Goal: Use online tool/utility: Utilize a website feature to perform a specific function

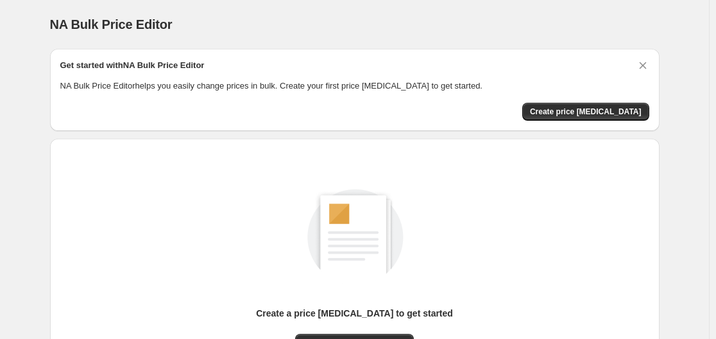
scroll to position [142, 0]
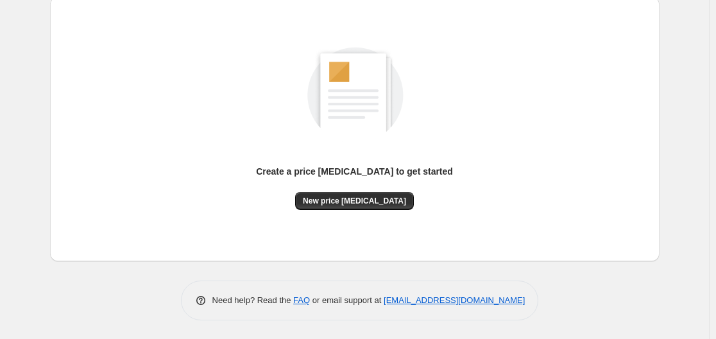
click at [350, 184] on div "Create a price [MEDICAL_DATA] to get started" at bounding box center [354, 178] width 197 height 27
click at [358, 204] on span "New price [MEDICAL_DATA]" at bounding box center [354, 201] width 103 height 10
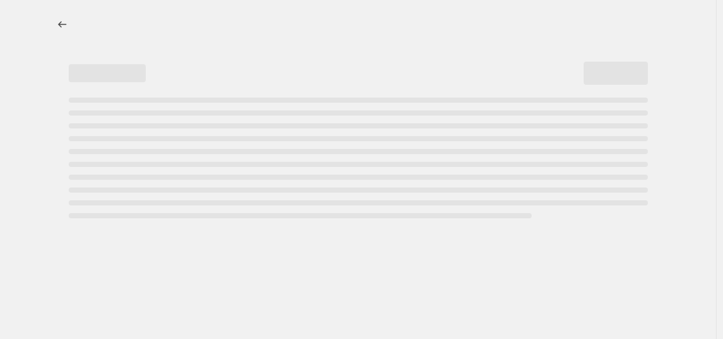
select select "percentage"
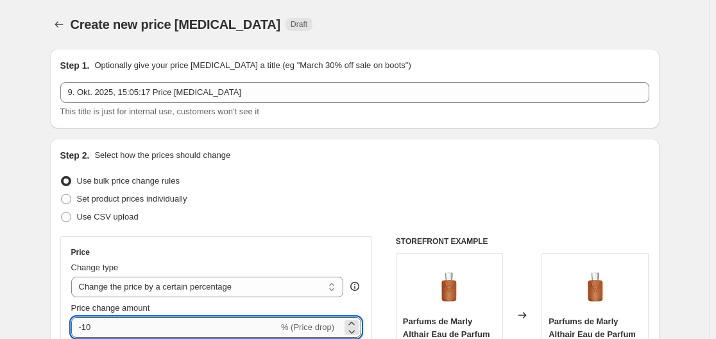
click at [141, 330] on input "-10" at bounding box center [174, 327] width 207 height 21
type input "-1"
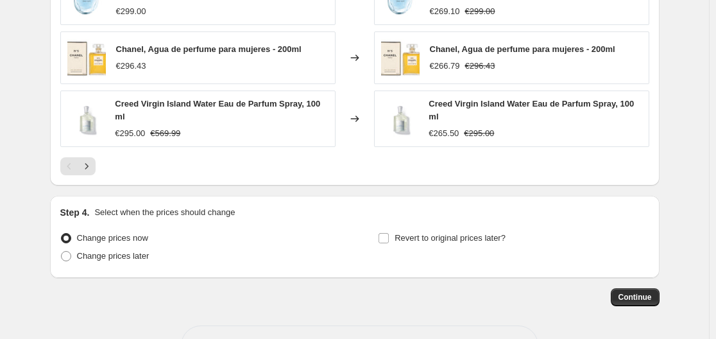
scroll to position [957, 0]
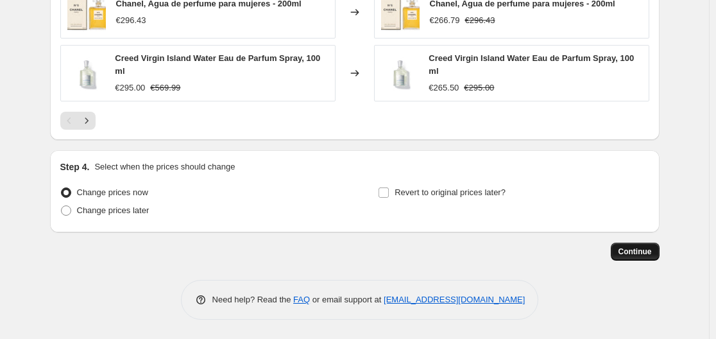
type input "-35"
click at [634, 245] on button "Continue" at bounding box center [635, 252] width 49 height 18
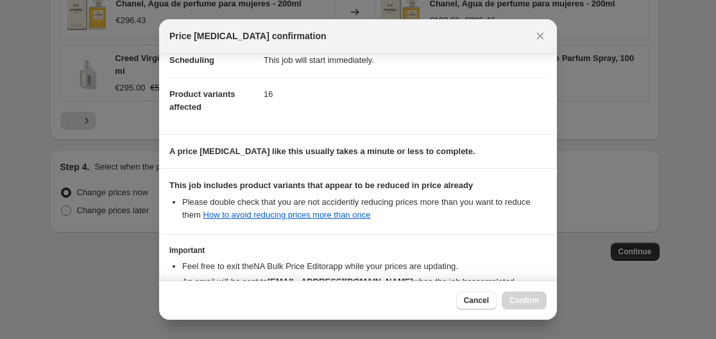
scroll to position [201, 0]
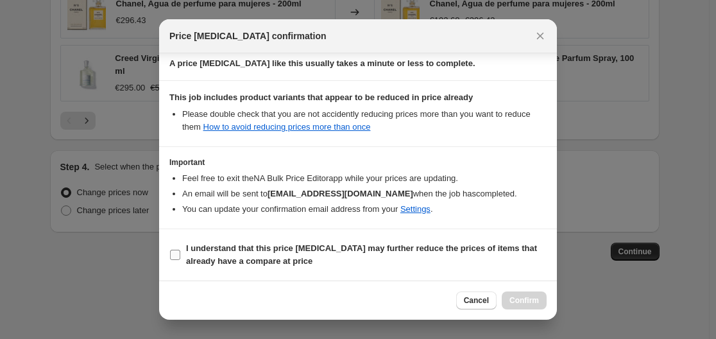
click at [375, 246] on b "I understand that this price [MEDICAL_DATA] may further reduce the prices of it…" at bounding box center [361, 254] width 351 height 22
click at [180, 250] on input "I understand that this price [MEDICAL_DATA] may further reduce the prices of it…" at bounding box center [175, 255] width 10 height 10
checkbox input "true"
click at [518, 302] on span "Confirm" at bounding box center [524, 300] width 30 height 10
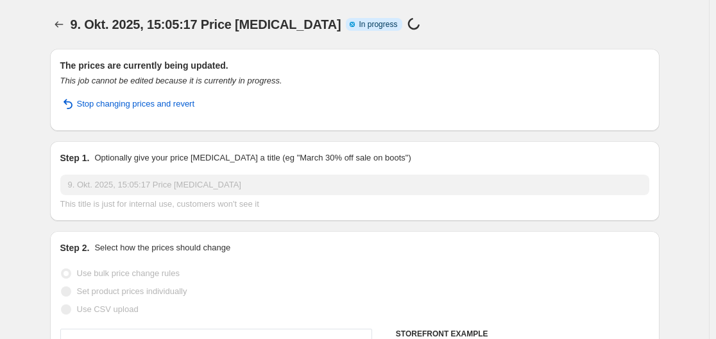
select select "percentage"
